Goal: Transaction & Acquisition: Obtain resource

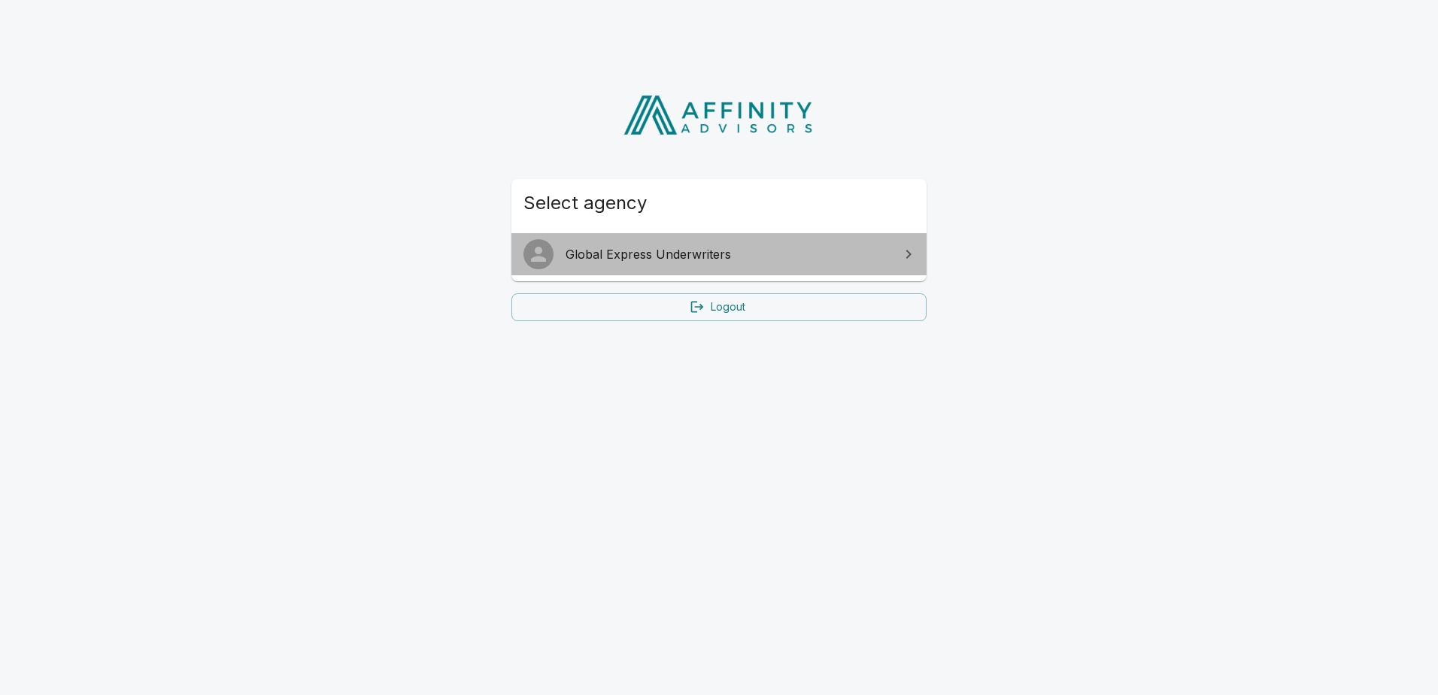
click at [620, 256] on span "Global Express Underwriters" at bounding box center [728, 254] width 325 height 18
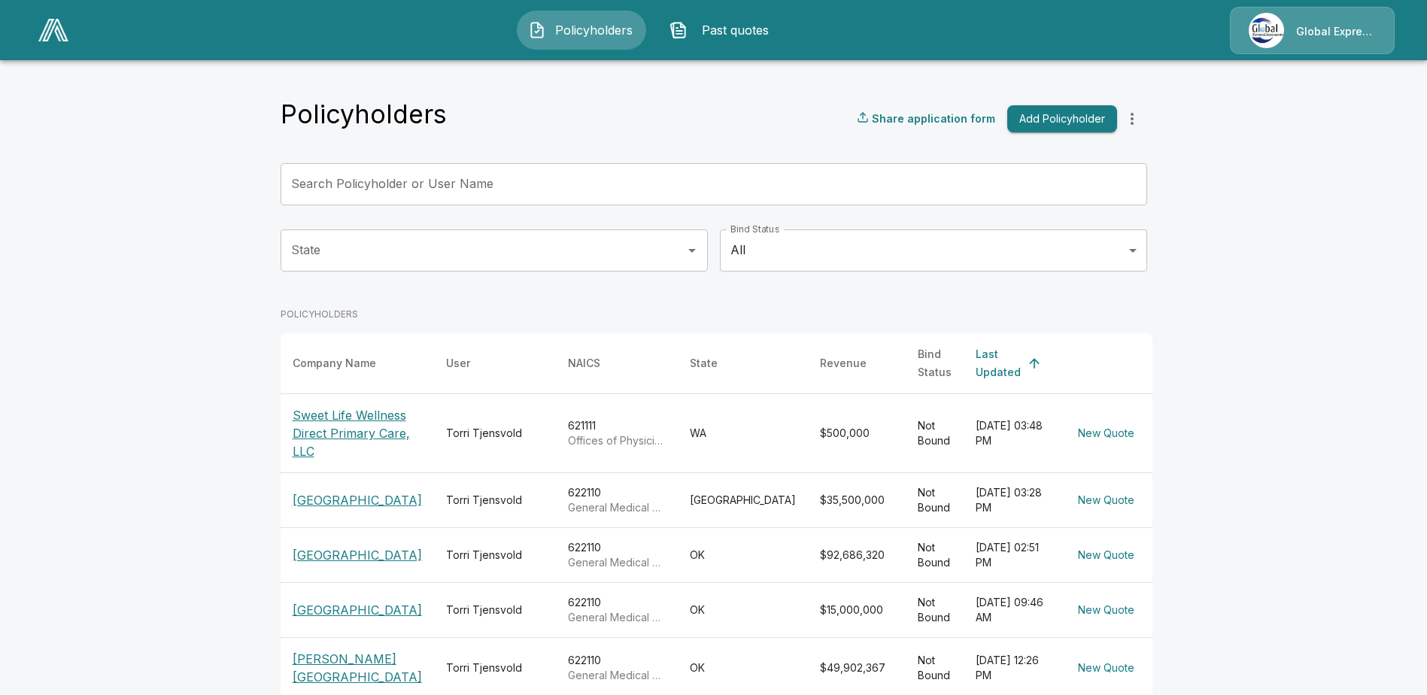
click at [361, 619] on p "[GEOGRAPHIC_DATA]" at bounding box center [357, 610] width 129 height 18
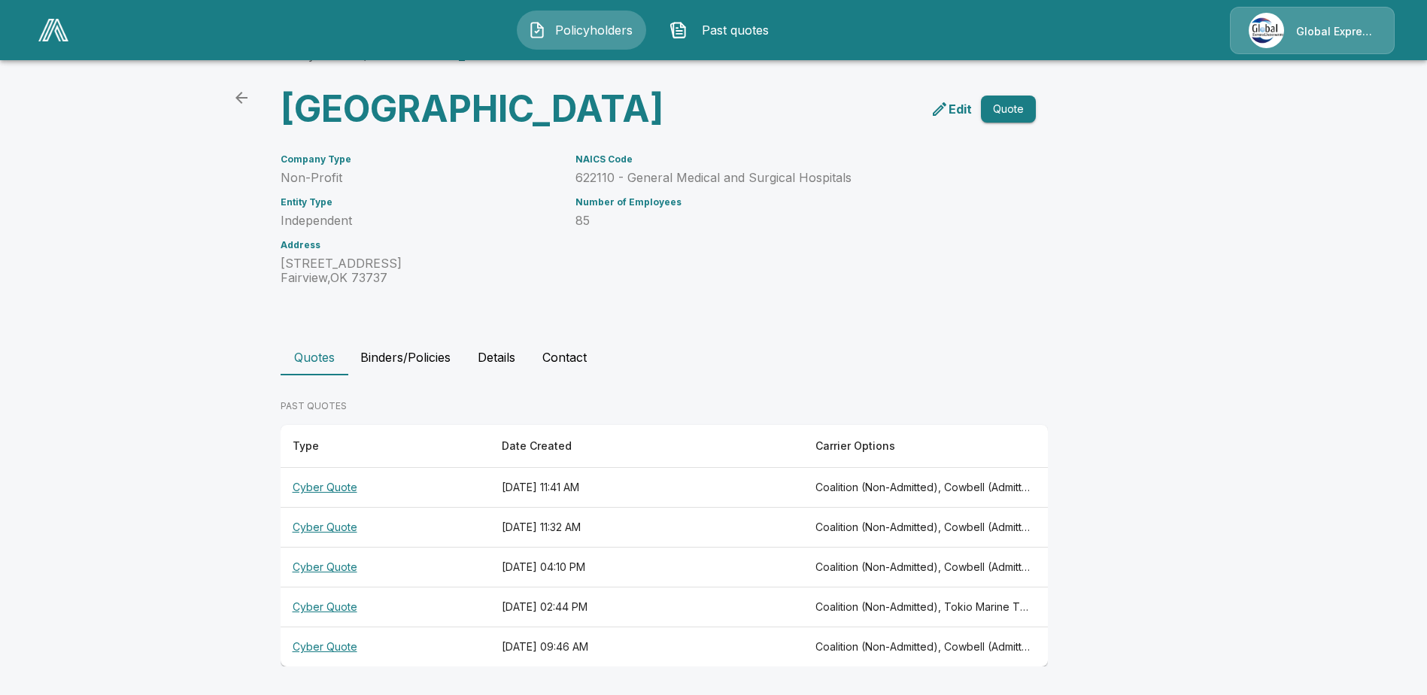
scroll to position [81, 0]
click at [318, 484] on th "Cyber Quote" at bounding box center [385, 488] width 209 height 40
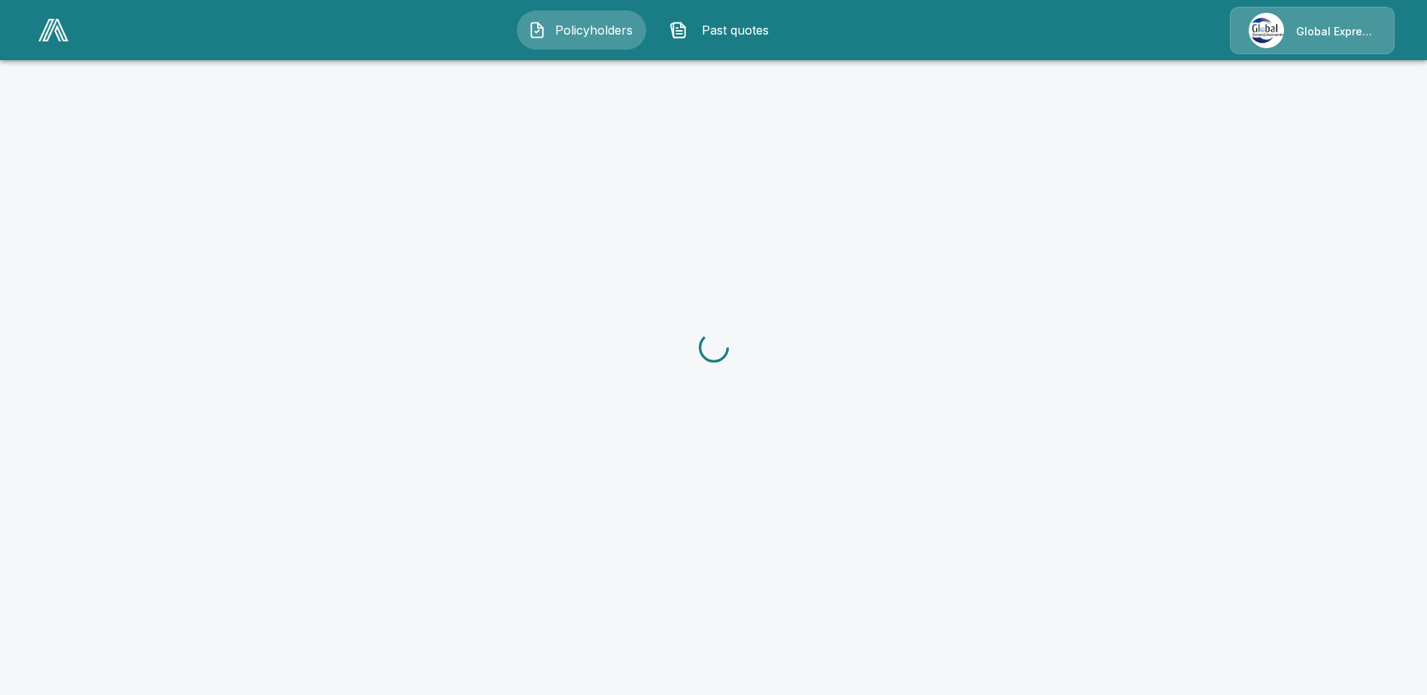
scroll to position [81, 0]
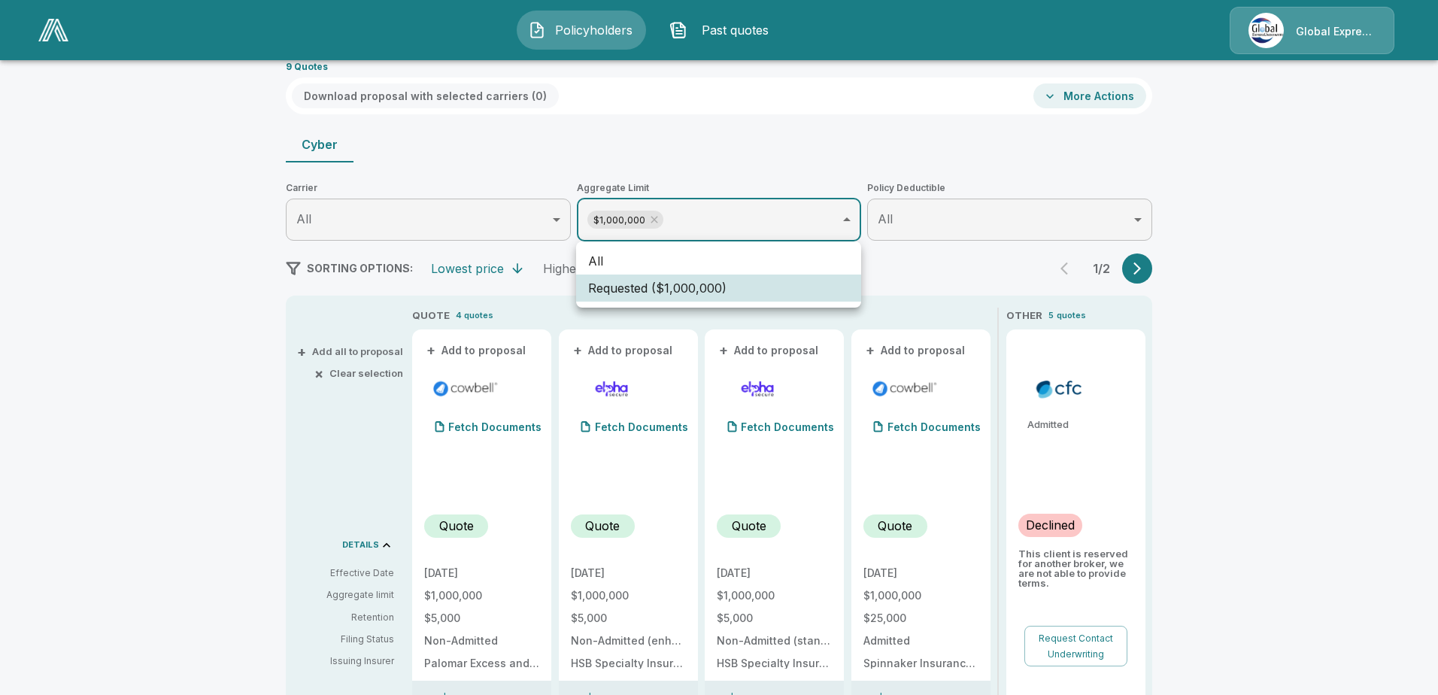
click at [741, 258] on li "All" at bounding box center [718, 260] width 285 height 27
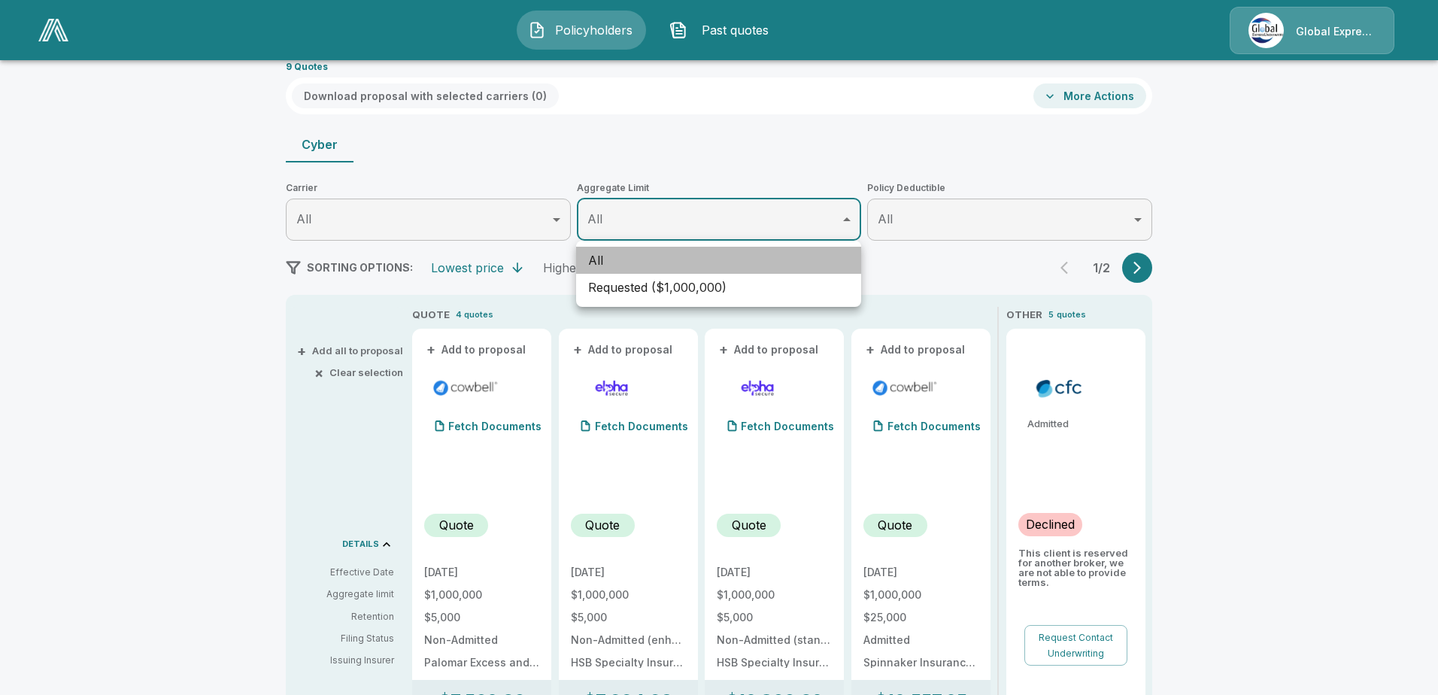
click at [708, 260] on li "All" at bounding box center [718, 260] width 285 height 27
click at [1234, 238] on div at bounding box center [719, 347] width 1438 height 695
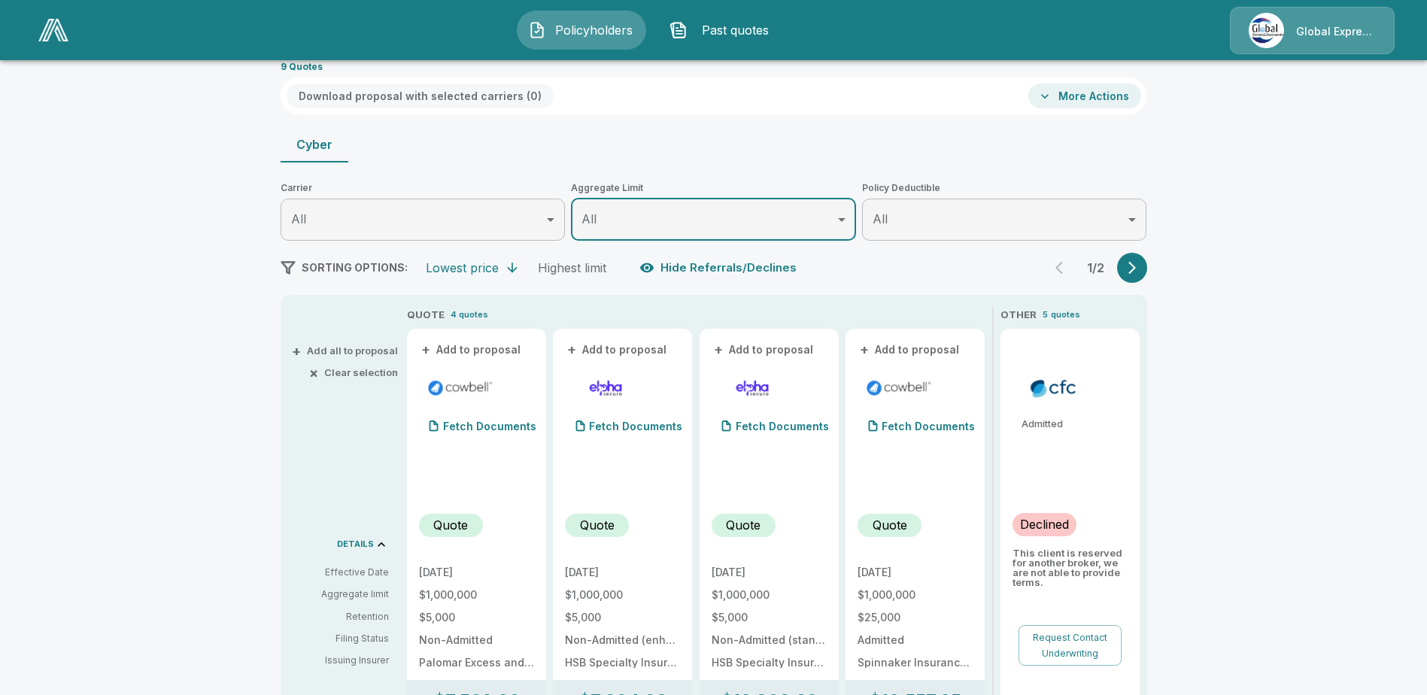
click at [1137, 263] on icon "button" at bounding box center [1131, 267] width 15 height 15
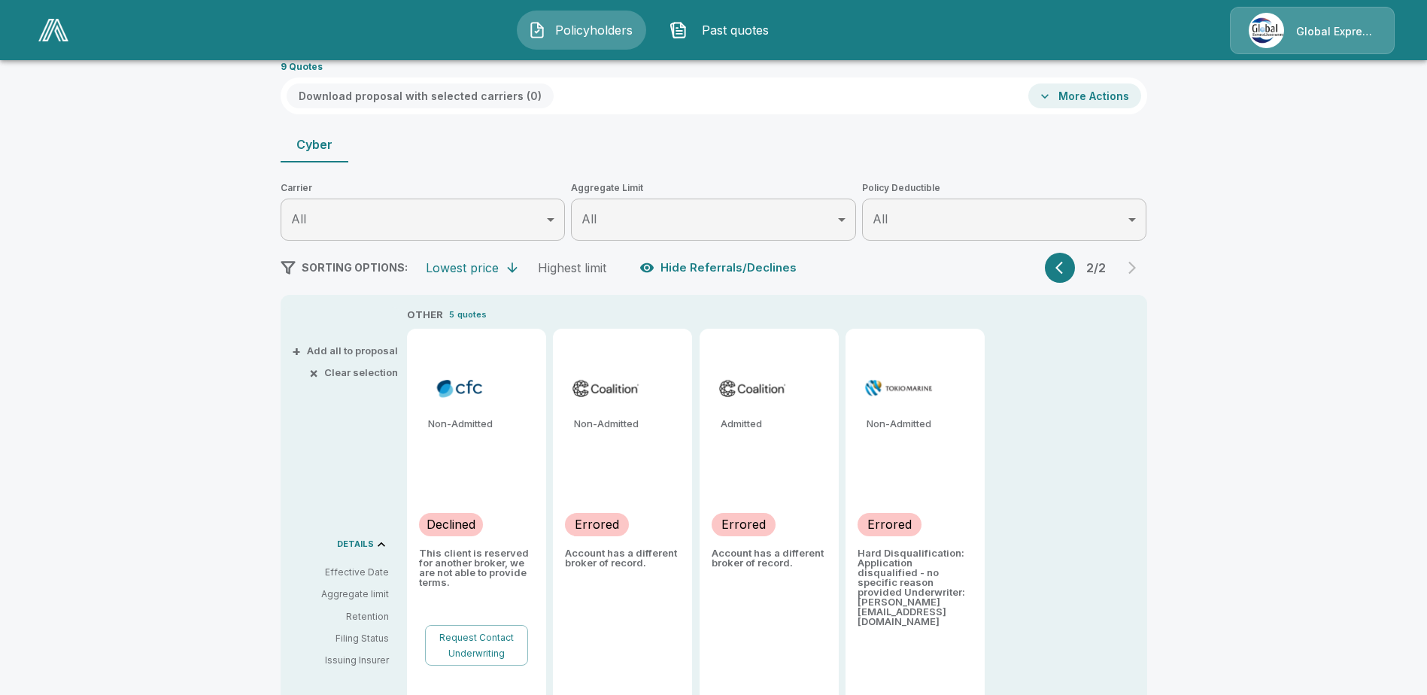
click at [1063, 262] on icon "button" at bounding box center [1059, 268] width 8 height 13
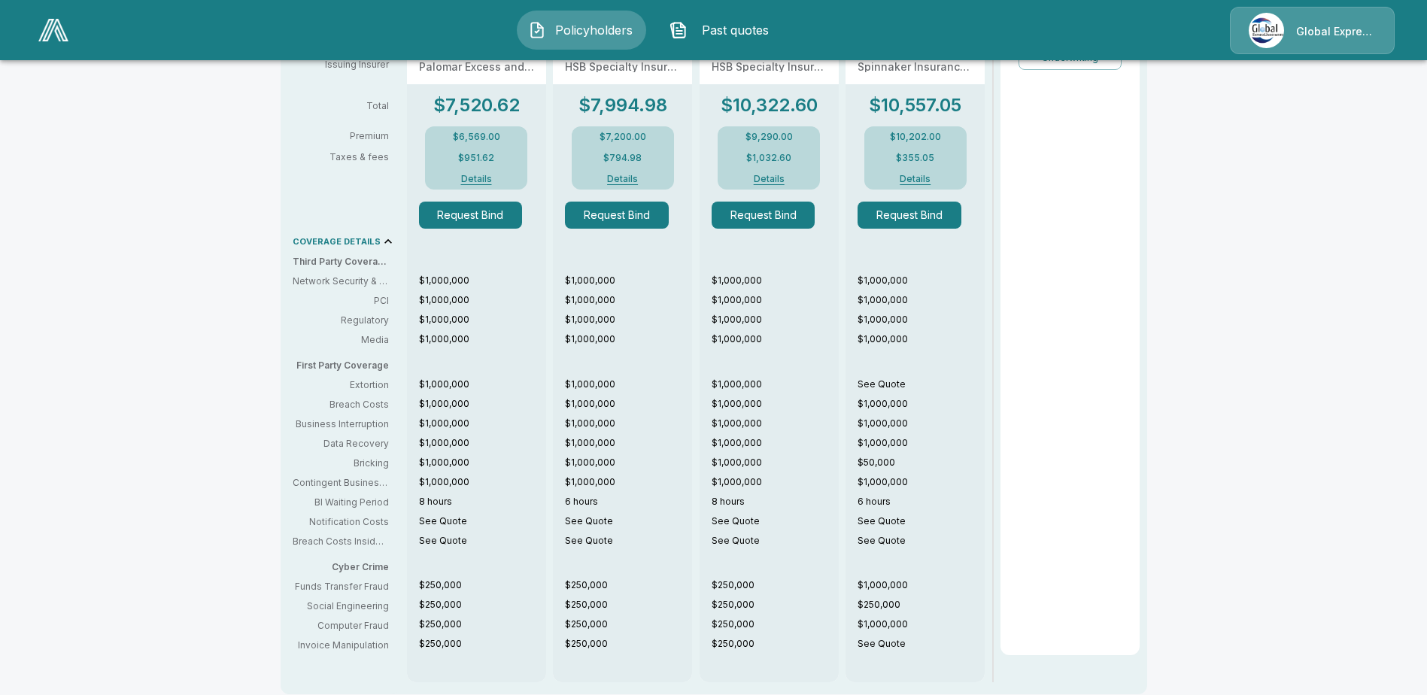
scroll to position [6, 0]
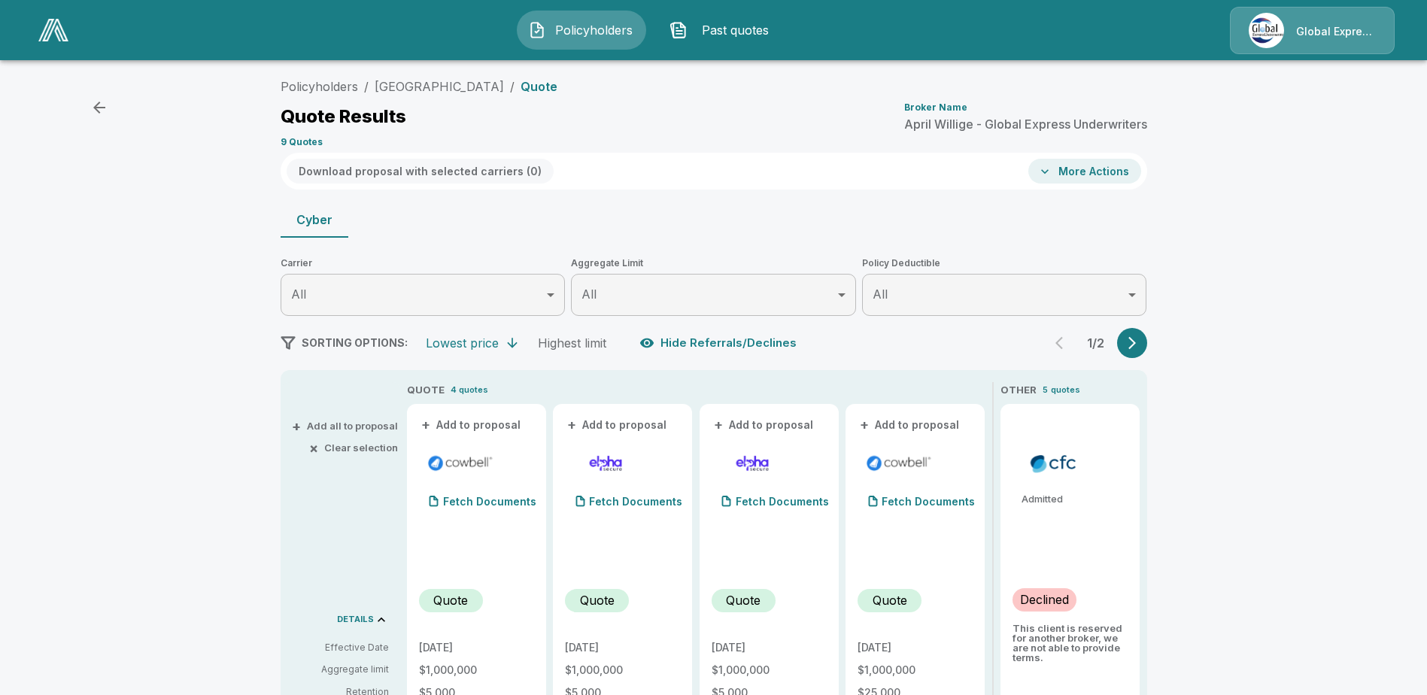
click at [1065, 165] on button "More Actions" at bounding box center [1084, 171] width 113 height 25
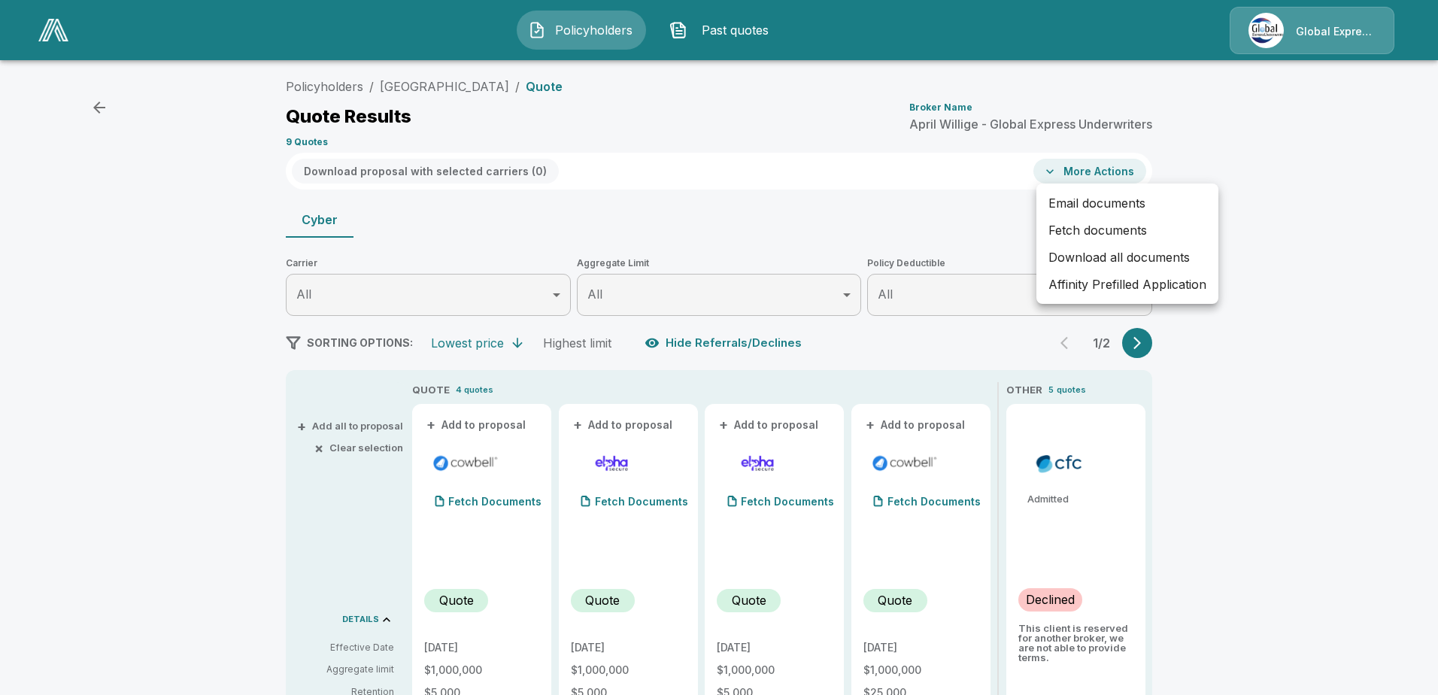
click at [1063, 227] on li "Fetch documents" at bounding box center [1127, 230] width 182 height 27
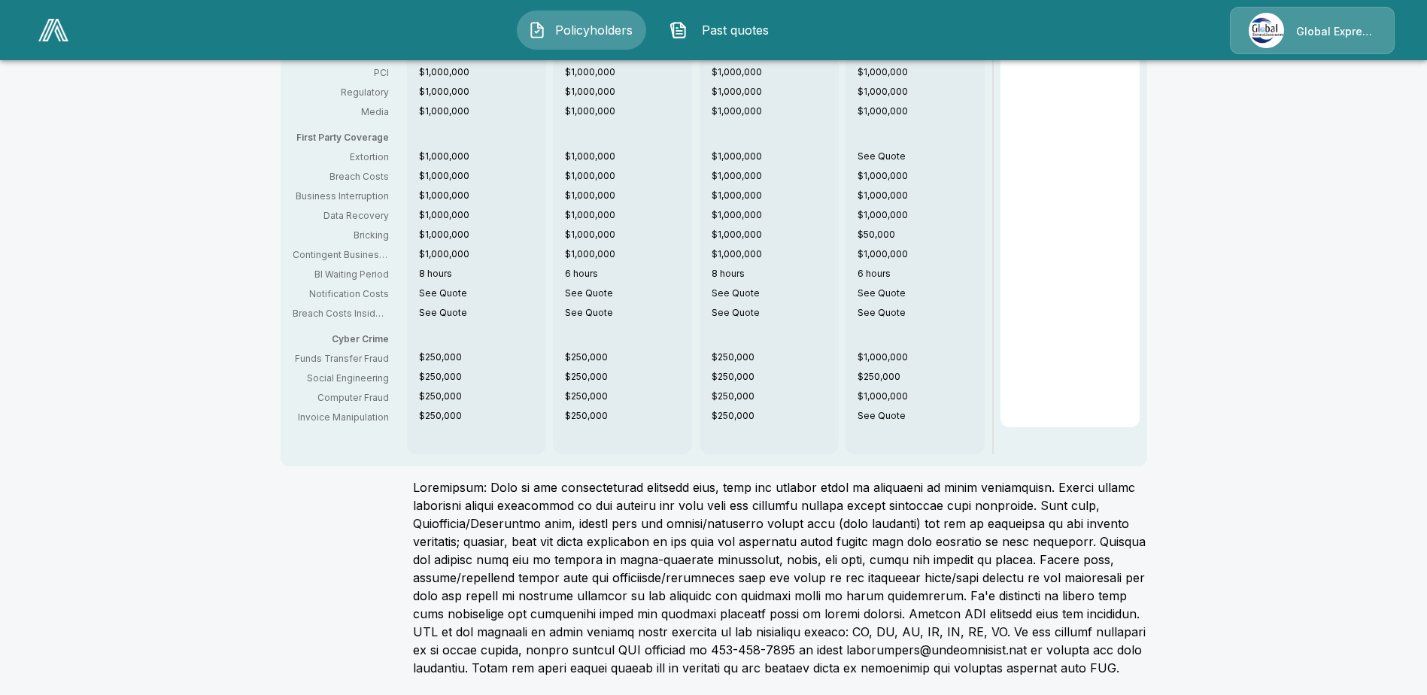
scroll to position [171, 0]
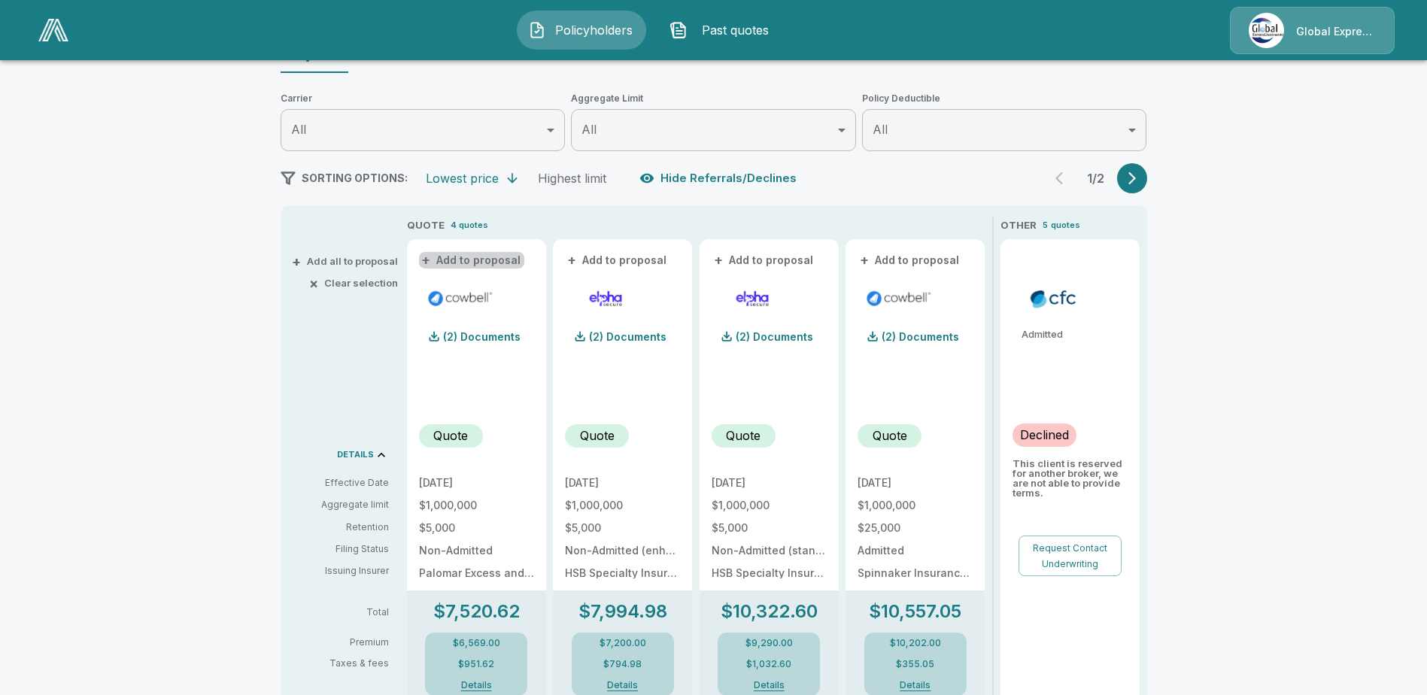
click at [487, 260] on button "+ Add to proposal" at bounding box center [471, 260] width 105 height 17
click at [628, 258] on button "+ Add to proposal" at bounding box center [617, 260] width 105 height 17
click at [767, 257] on button "+ Add to proposal" at bounding box center [763, 260] width 105 height 17
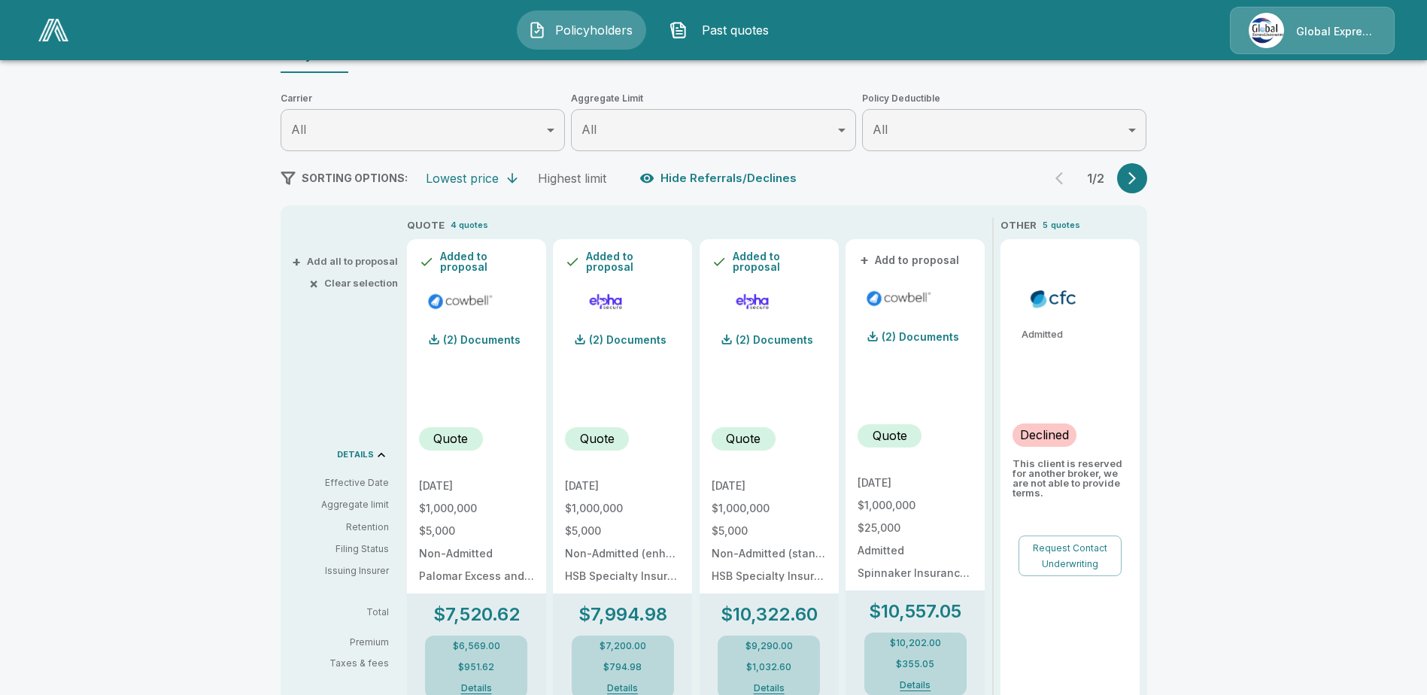
click at [921, 255] on button "+ Add to proposal" at bounding box center [909, 260] width 105 height 17
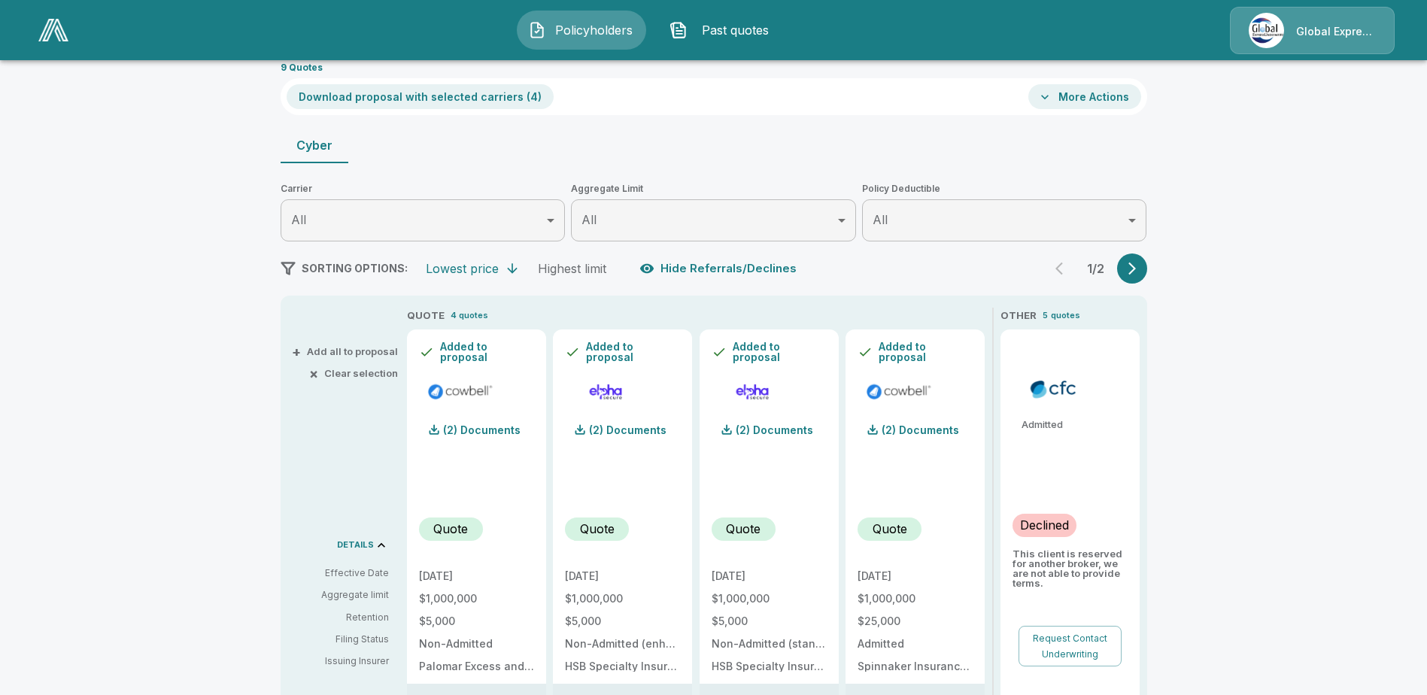
scroll to position [0, 0]
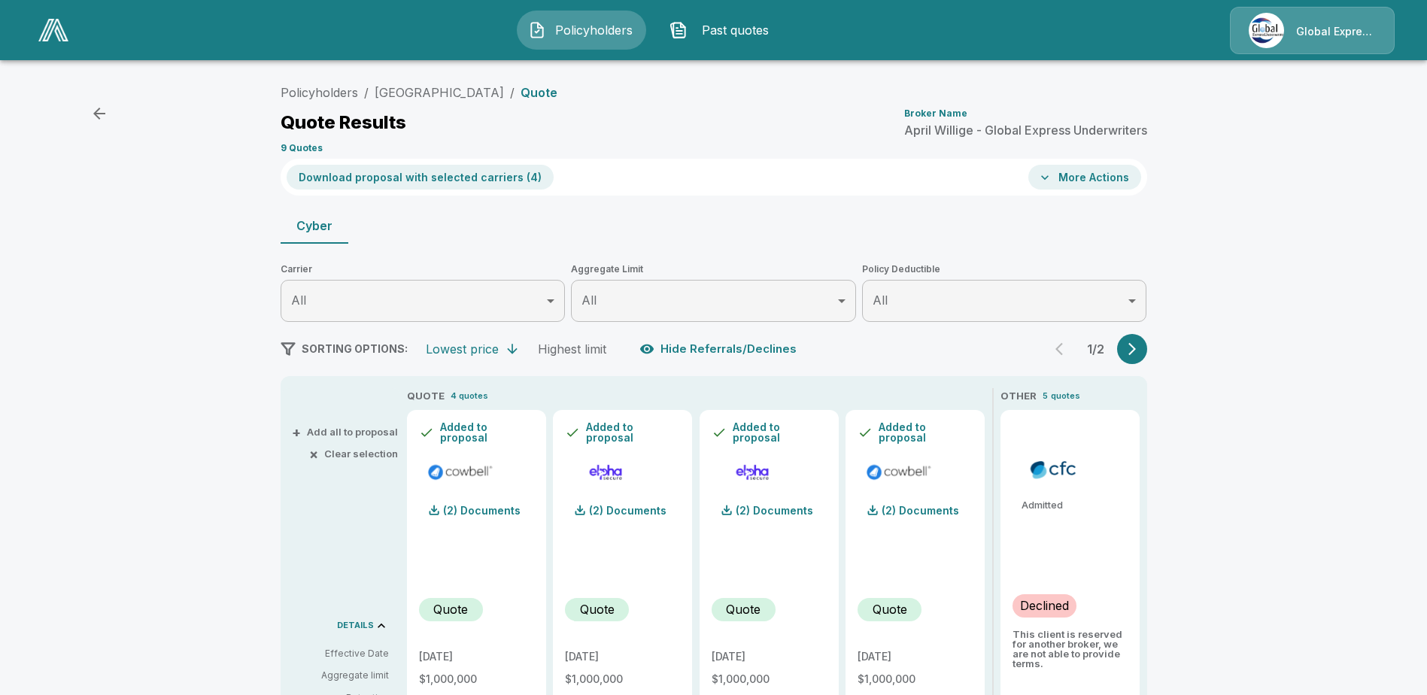
click at [484, 176] on button "Download proposal with selected carriers ( 4 )" at bounding box center [420, 177] width 267 height 25
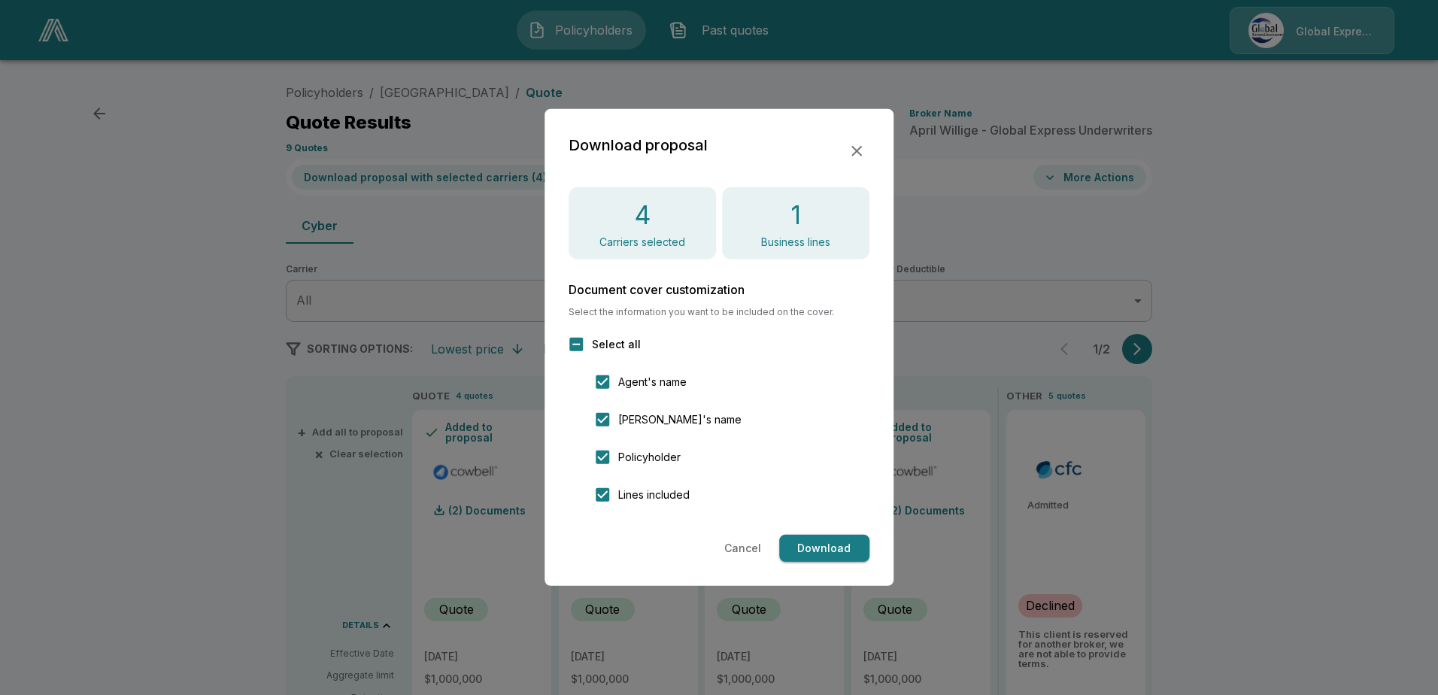
click at [822, 548] on button "Download" at bounding box center [824, 549] width 90 height 28
click at [739, 547] on button "Cancel" at bounding box center [742, 549] width 49 height 28
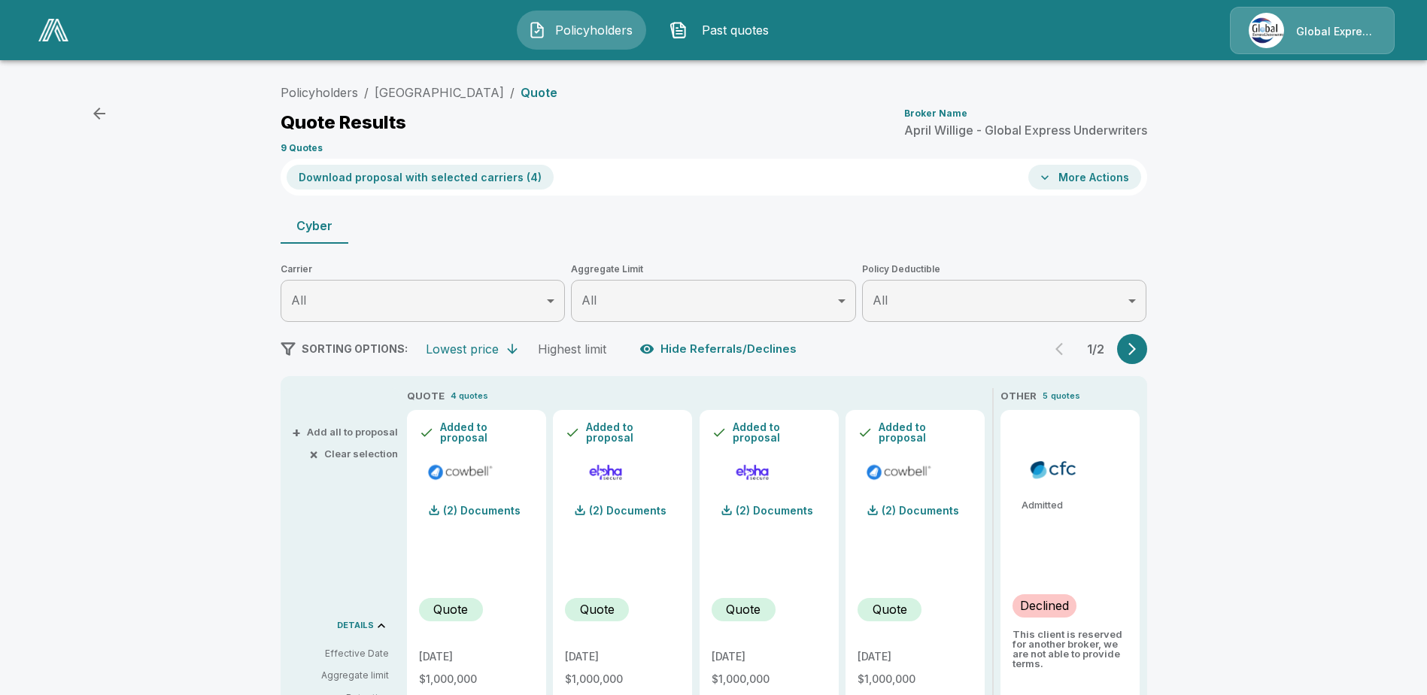
click at [1137, 350] on icon "button" at bounding box center [1131, 348] width 15 height 15
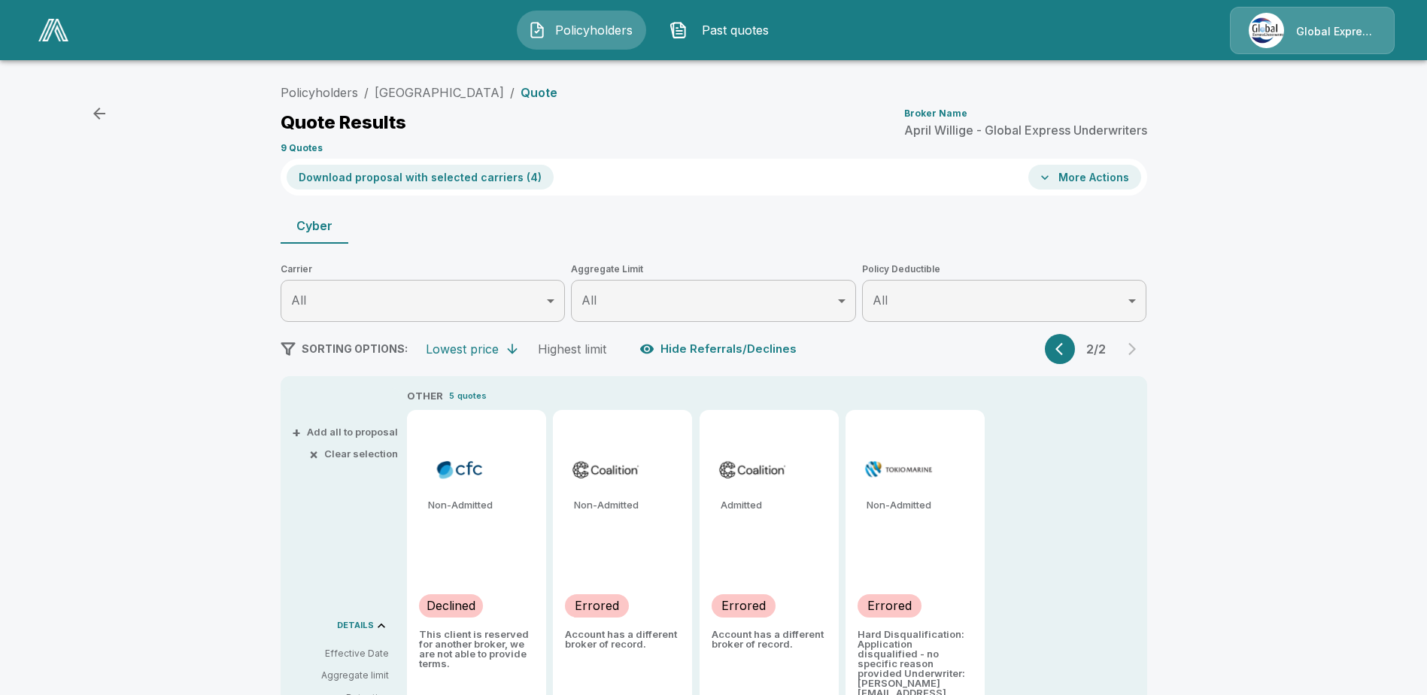
click at [1063, 347] on icon "button" at bounding box center [1059, 349] width 8 height 13
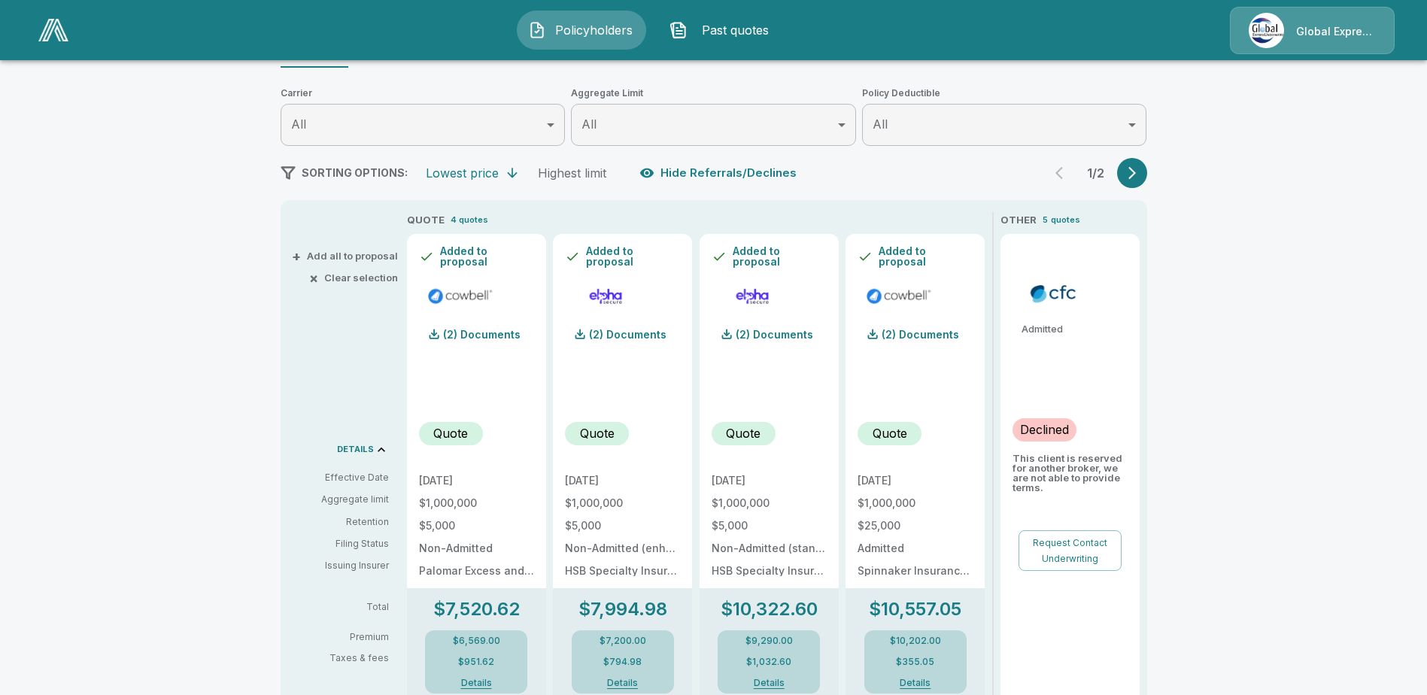
scroll to position [226, 0]
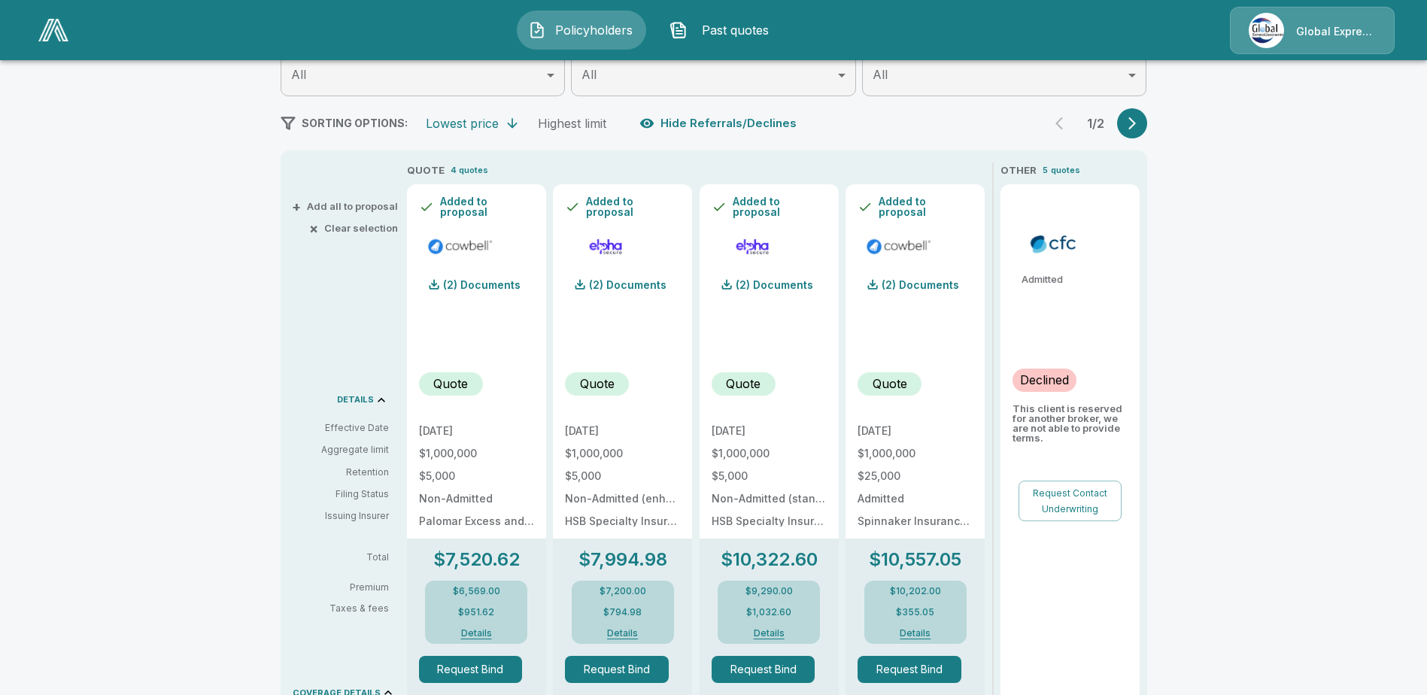
click at [1131, 120] on icon "button" at bounding box center [1131, 123] width 15 height 15
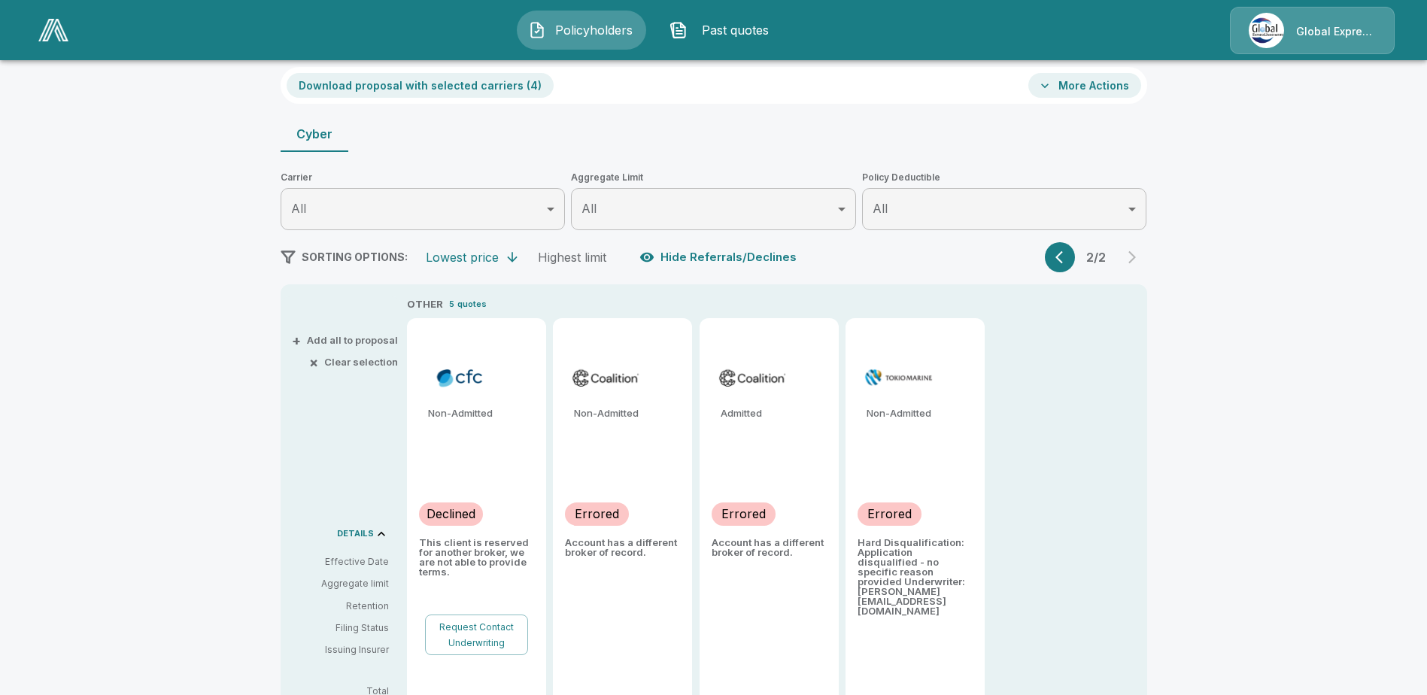
scroll to position [0, 0]
